Goal: Information Seeking & Learning: Learn about a topic

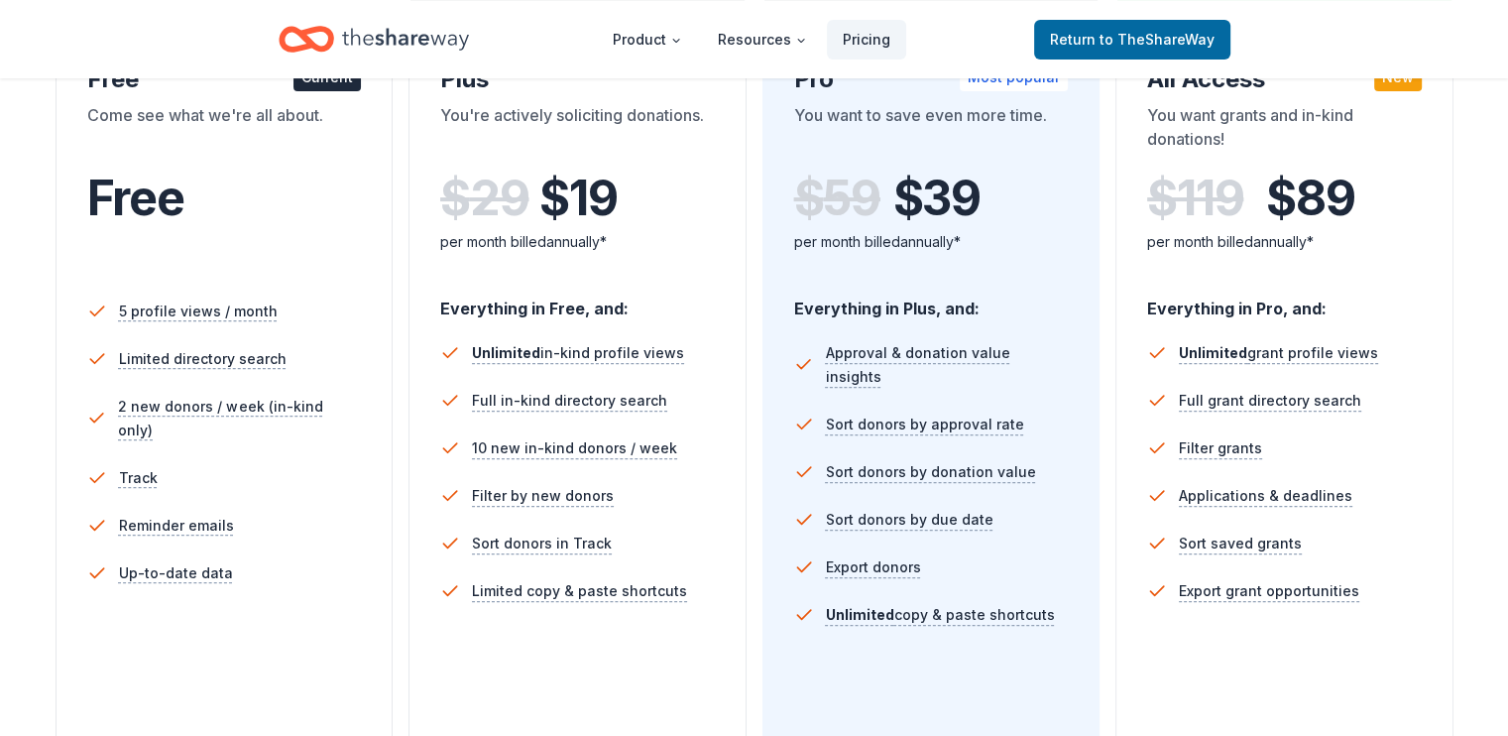
scroll to position [302, 0]
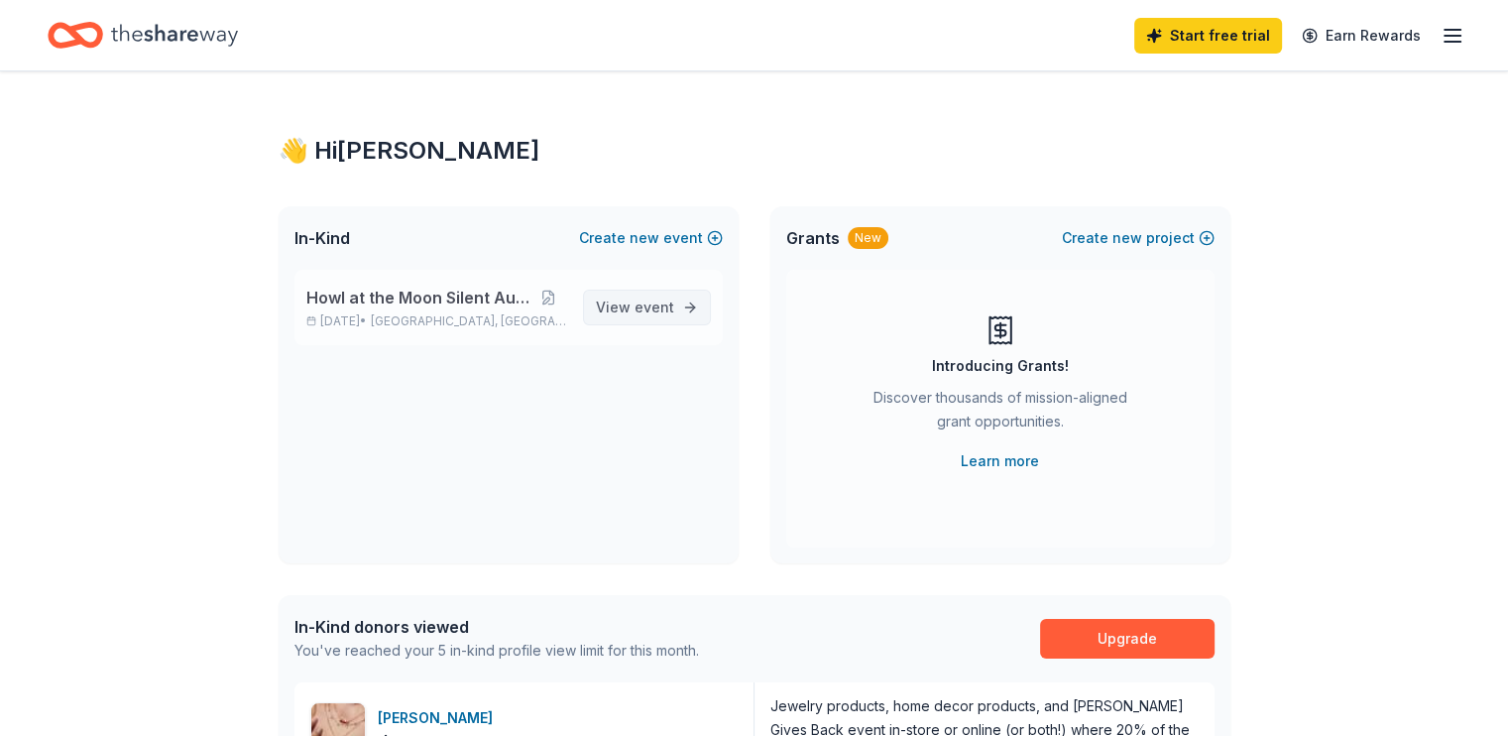
click at [671, 302] on span "event" at bounding box center [655, 306] width 40 height 17
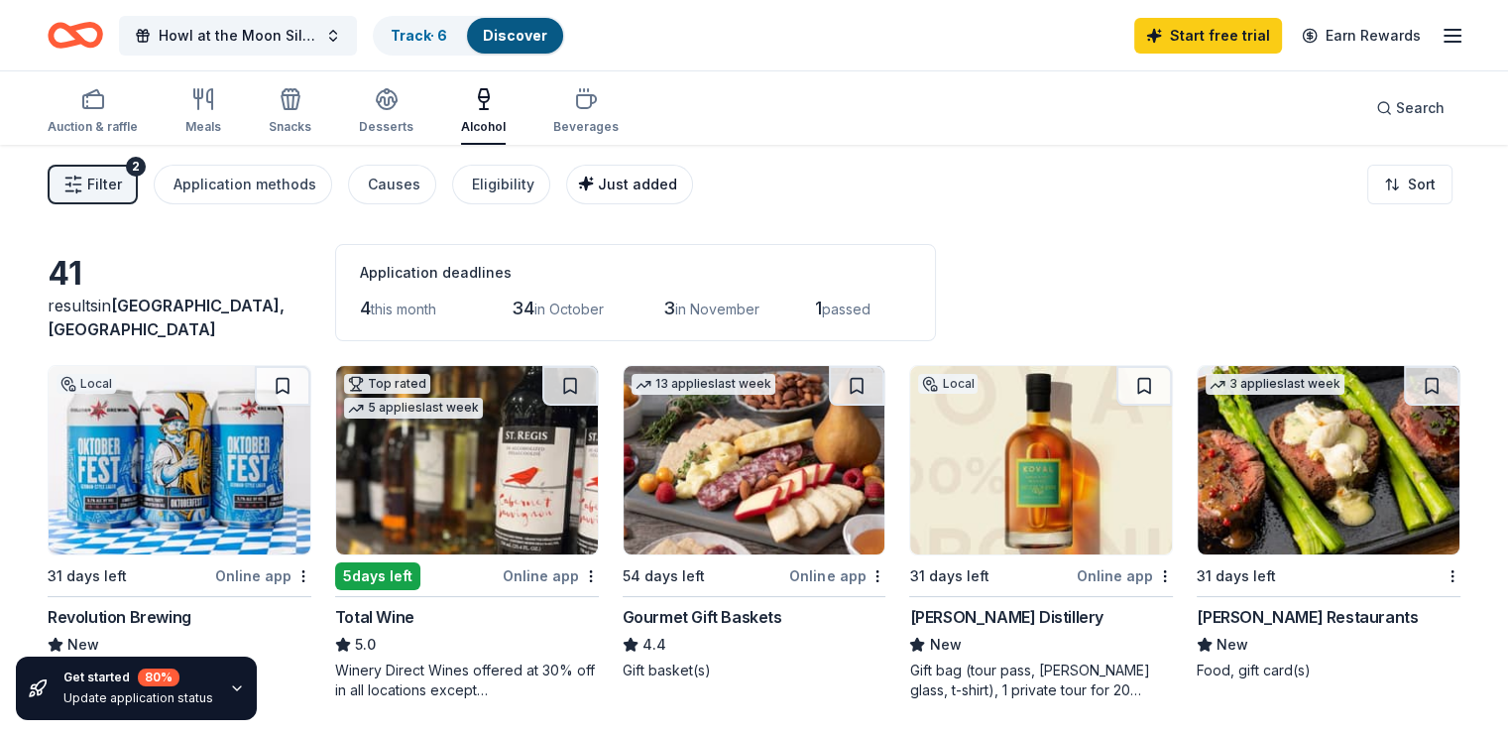
click at [659, 193] on div "Just added" at bounding box center [631, 185] width 91 height 24
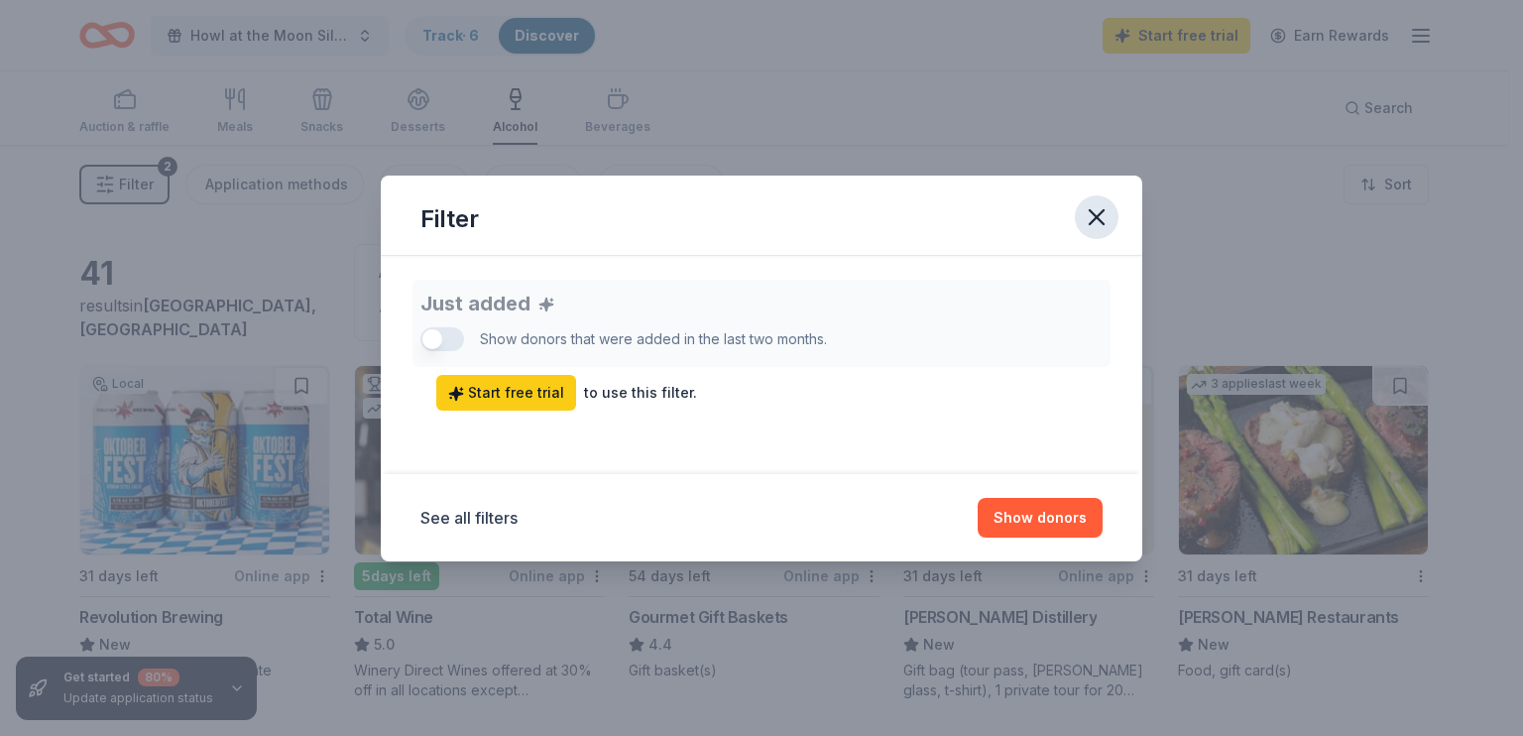
click at [1085, 203] on icon "button" at bounding box center [1097, 217] width 28 height 28
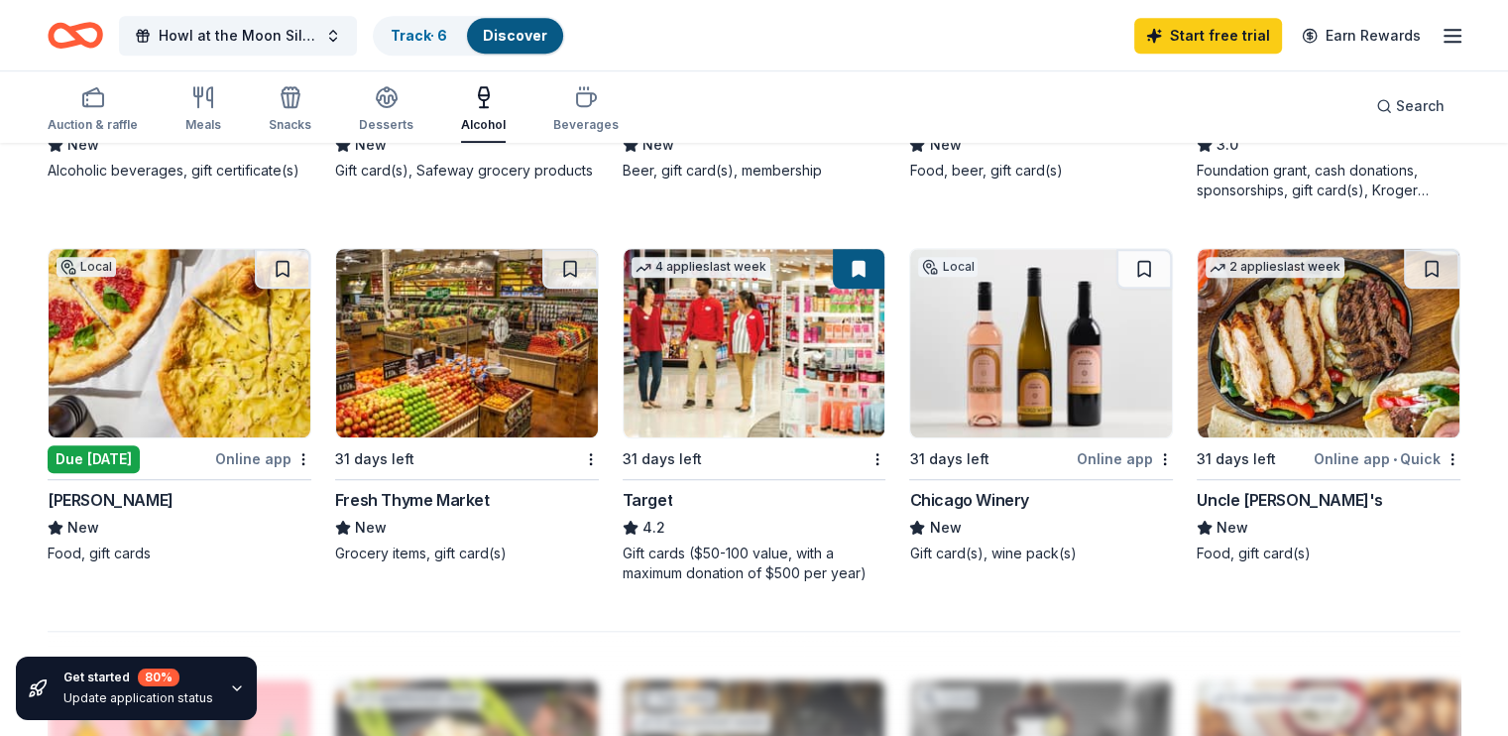
scroll to position [1269, 0]
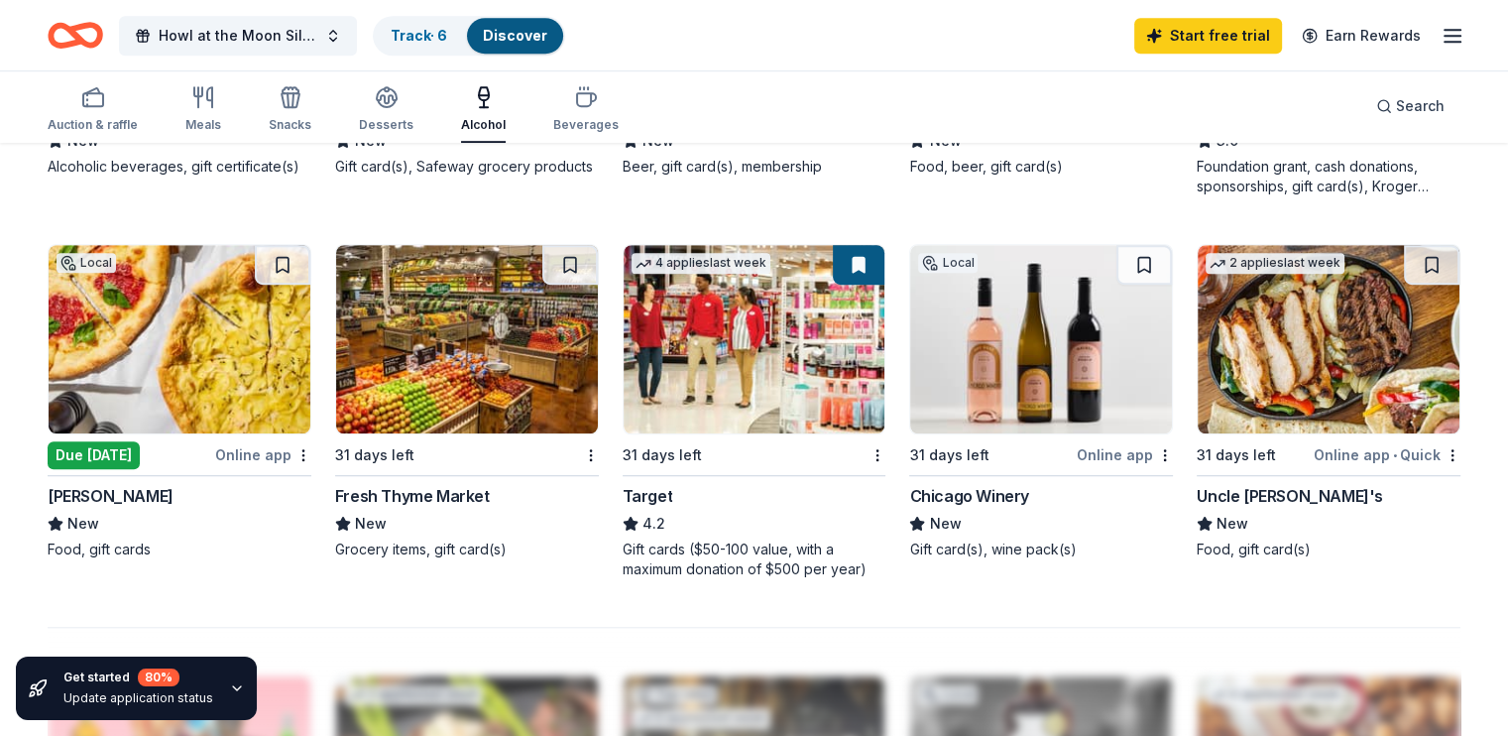
click at [111, 499] on div "[PERSON_NAME]" at bounding box center [111, 496] width 126 height 24
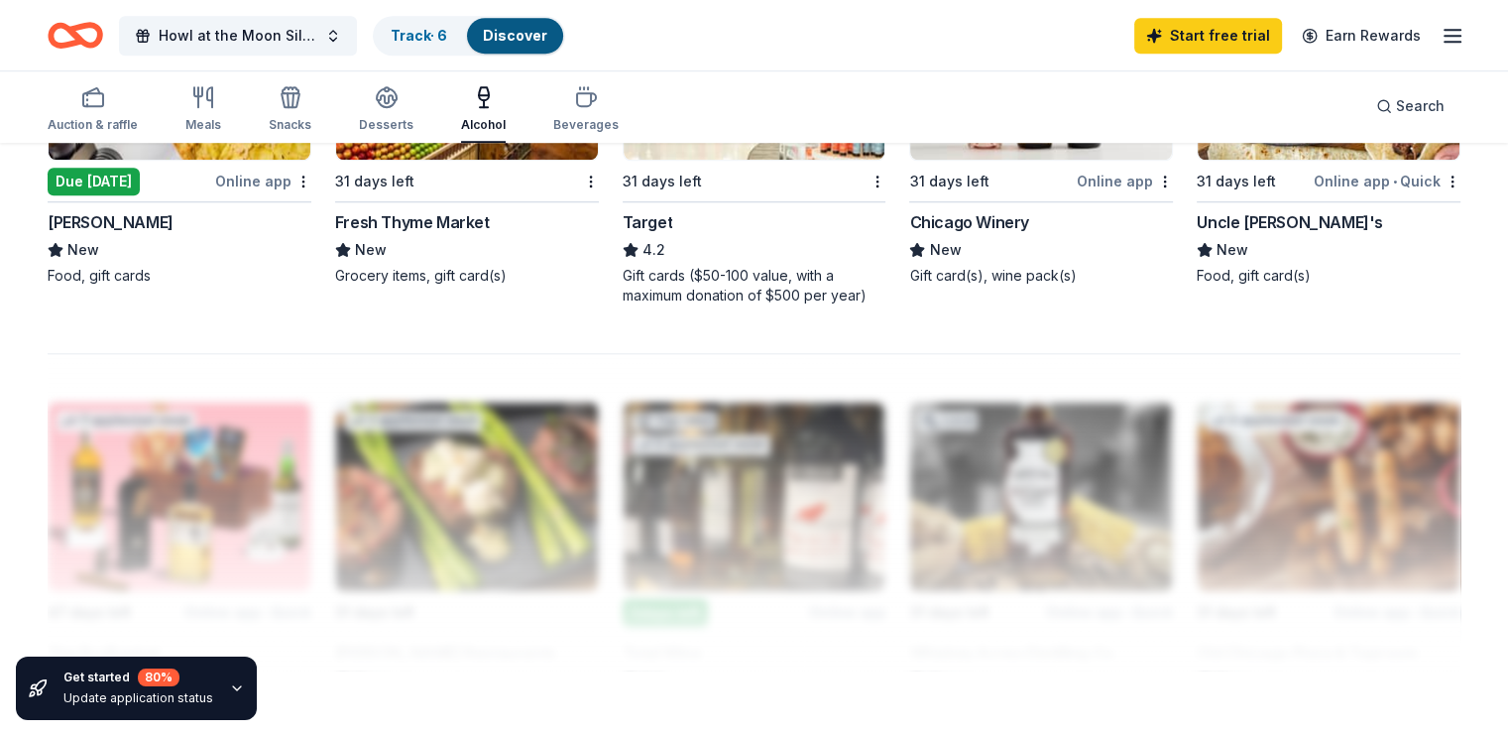
scroll to position [1320, 0]
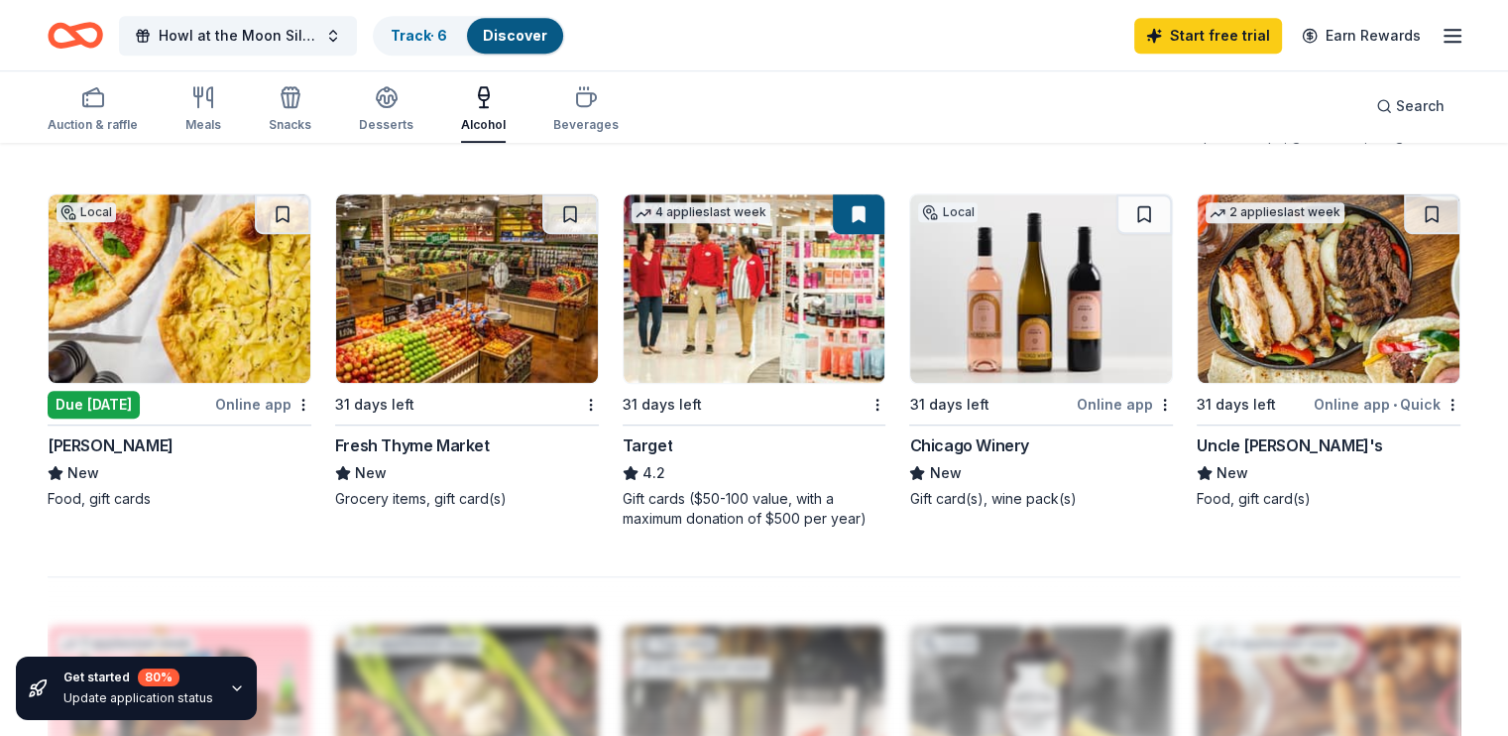
click at [1230, 472] on div "New" at bounding box center [1329, 473] width 264 height 24
click at [1249, 447] on div "Uncle Julio's" at bounding box center [1290, 445] width 186 height 24
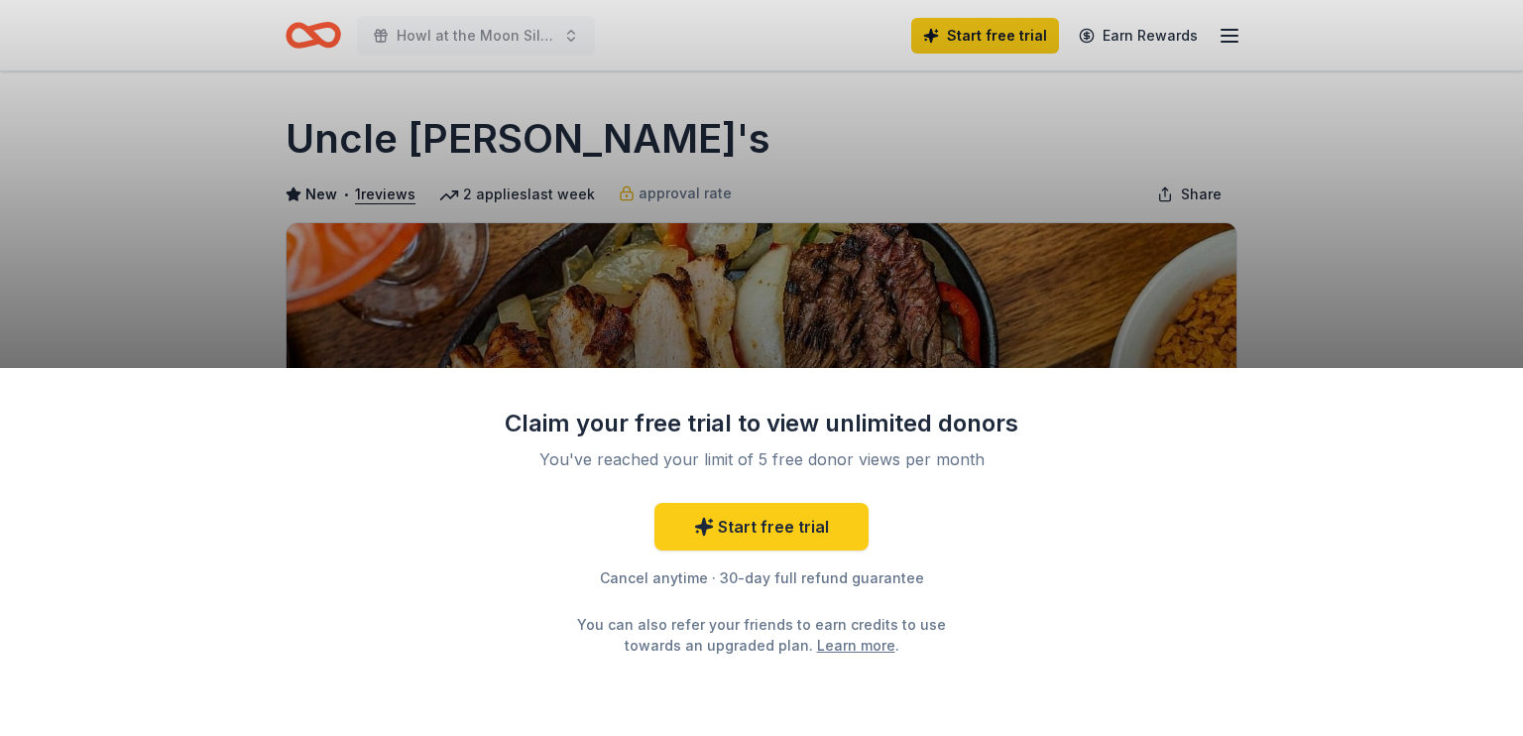
click at [1303, 340] on div "Claim your free trial to view unlimited donors You've reached your limit of 5 f…" at bounding box center [761, 368] width 1523 height 736
click at [1343, 261] on div "Claim your free trial to view unlimited donors You've reached your limit of 5 f…" at bounding box center [761, 368] width 1523 height 736
click at [788, 289] on div "Claim your free trial to view unlimited donors You've reached your limit of 5 f…" at bounding box center [761, 368] width 1523 height 736
drag, startPoint x: 1505, startPoint y: 142, endPoint x: 1499, endPoint y: 259, distance: 117.2
